Goal: Information Seeking & Learning: Learn about a topic

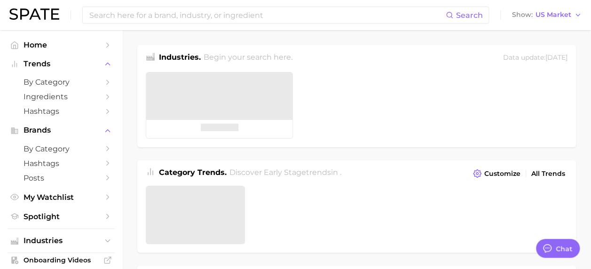
type textarea "x"
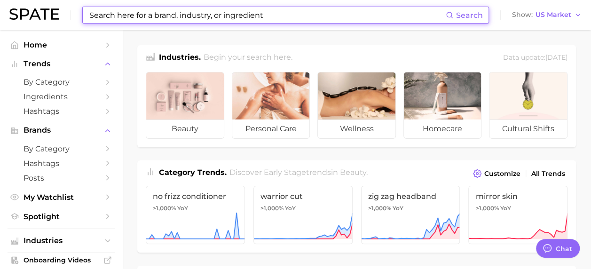
click at [173, 20] on input at bounding box center [266, 15] width 357 height 16
click at [218, 10] on input at bounding box center [266, 15] width 357 height 16
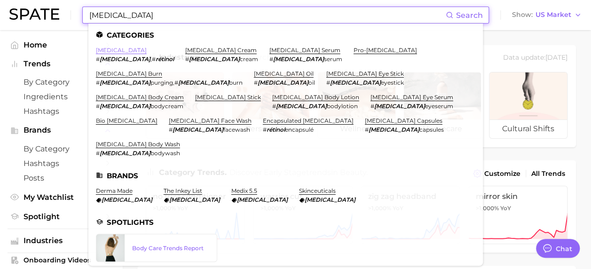
type input "[MEDICAL_DATA]"
click at [99, 49] on link "[MEDICAL_DATA]" at bounding box center [121, 50] width 51 height 7
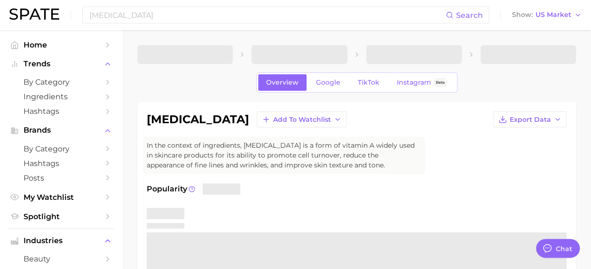
type textarea "x"
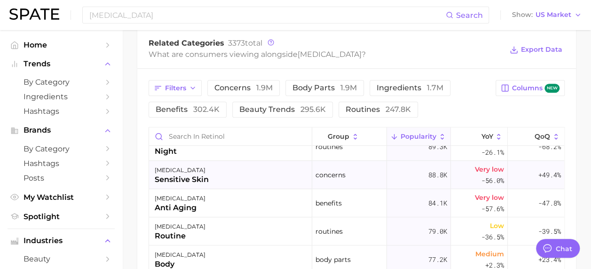
scroll to position [282, 0]
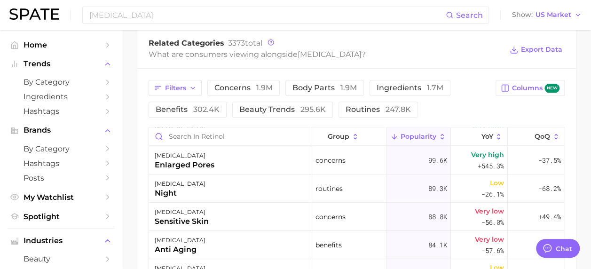
click at [390, 62] on div "Related Categories 3373 total What are consumers viewing alongside [MEDICAL_DAT…" at bounding box center [356, 50] width 439 height 38
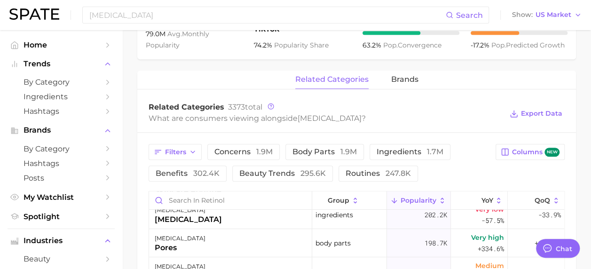
scroll to position [376, 0]
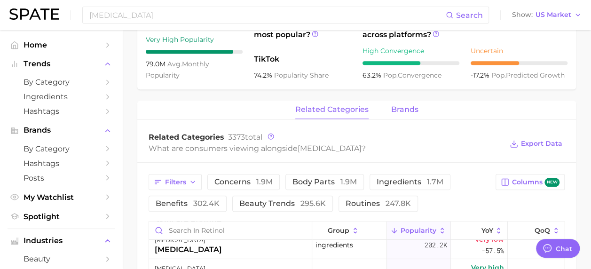
click at [417, 111] on span "brands" at bounding box center [404, 109] width 27 height 8
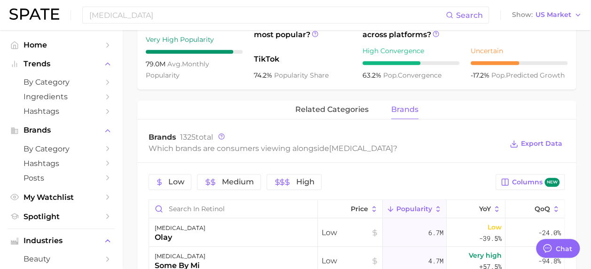
click at [134, 221] on main "1. ingredients 2. vitamin a products 3. [MEDICAL_DATA] Overview Google TikTok I…" at bounding box center [356, 90] width 469 height 873
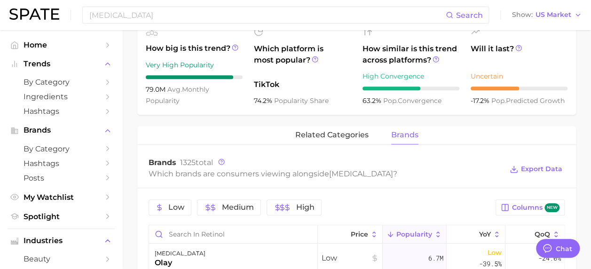
scroll to position [329, 0]
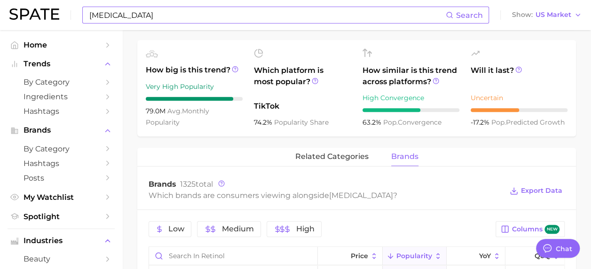
click at [161, 15] on input "[MEDICAL_DATA]" at bounding box center [266, 15] width 357 height 16
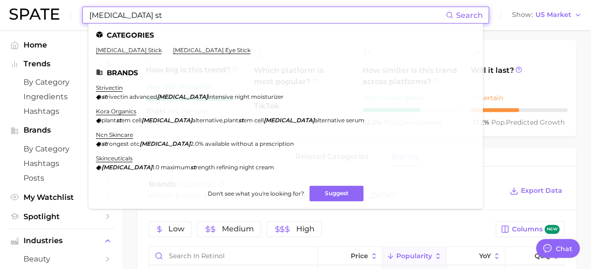
click at [118, 17] on input "[MEDICAL_DATA] st" at bounding box center [266, 15] width 357 height 16
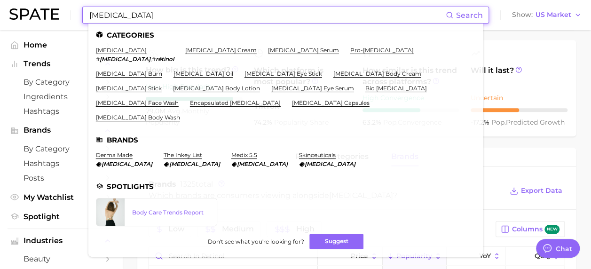
type input "[MEDICAL_DATA]"
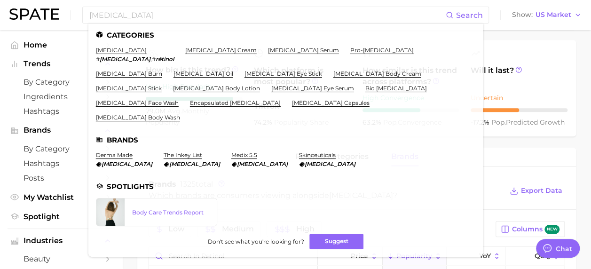
click at [528, 51] on div at bounding box center [519, 54] width 97 height 12
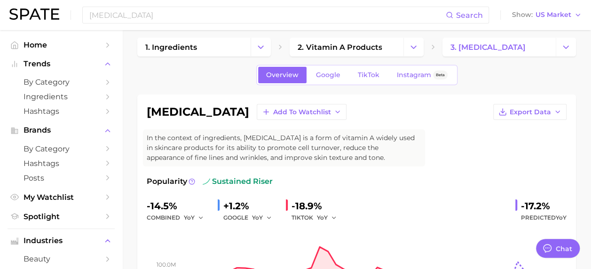
scroll to position [0, 0]
